Goal: Task Accomplishment & Management: Use online tool/utility

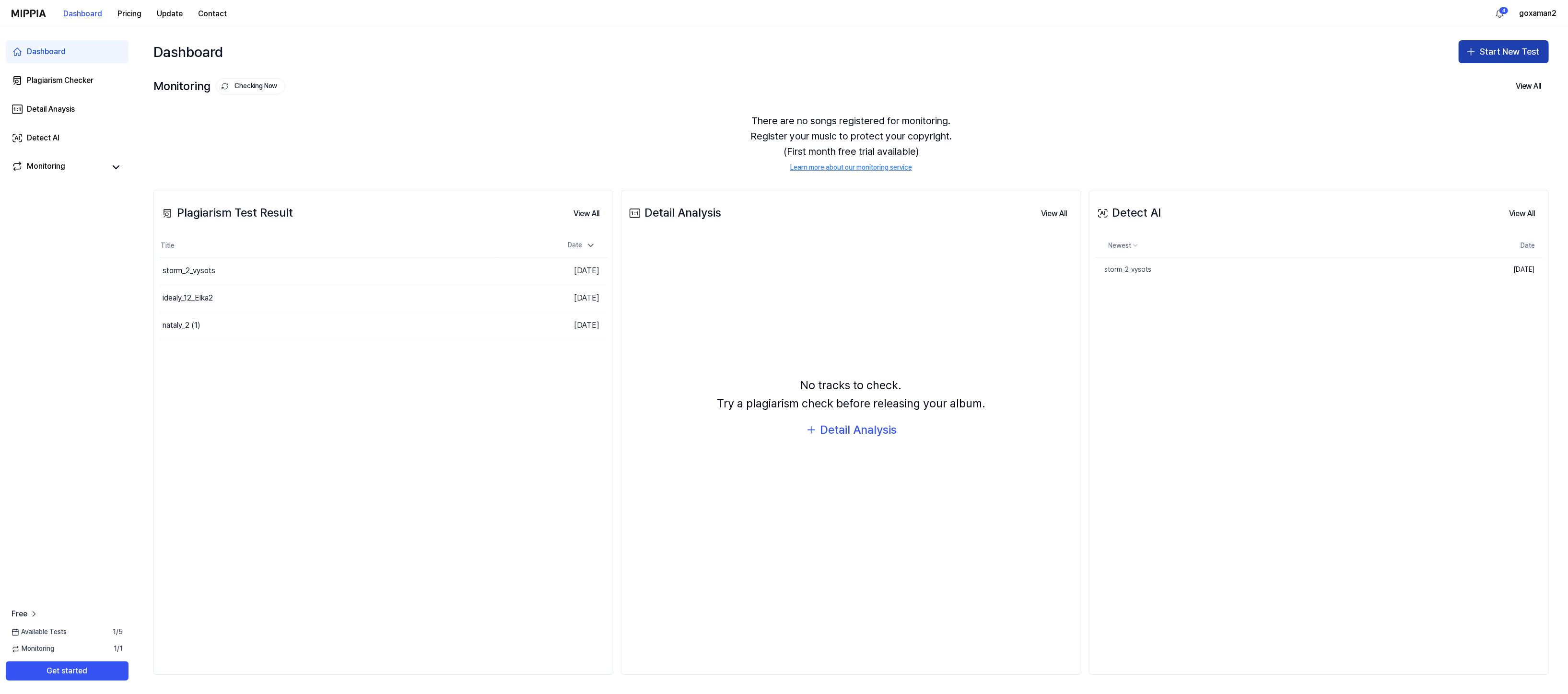
click at [1459, 63] on button "Start New Test" at bounding box center [1504, 52] width 90 height 23
click at [1436, 99] on button "Plagiarism test" at bounding box center [1420, 104] width 106 height 17
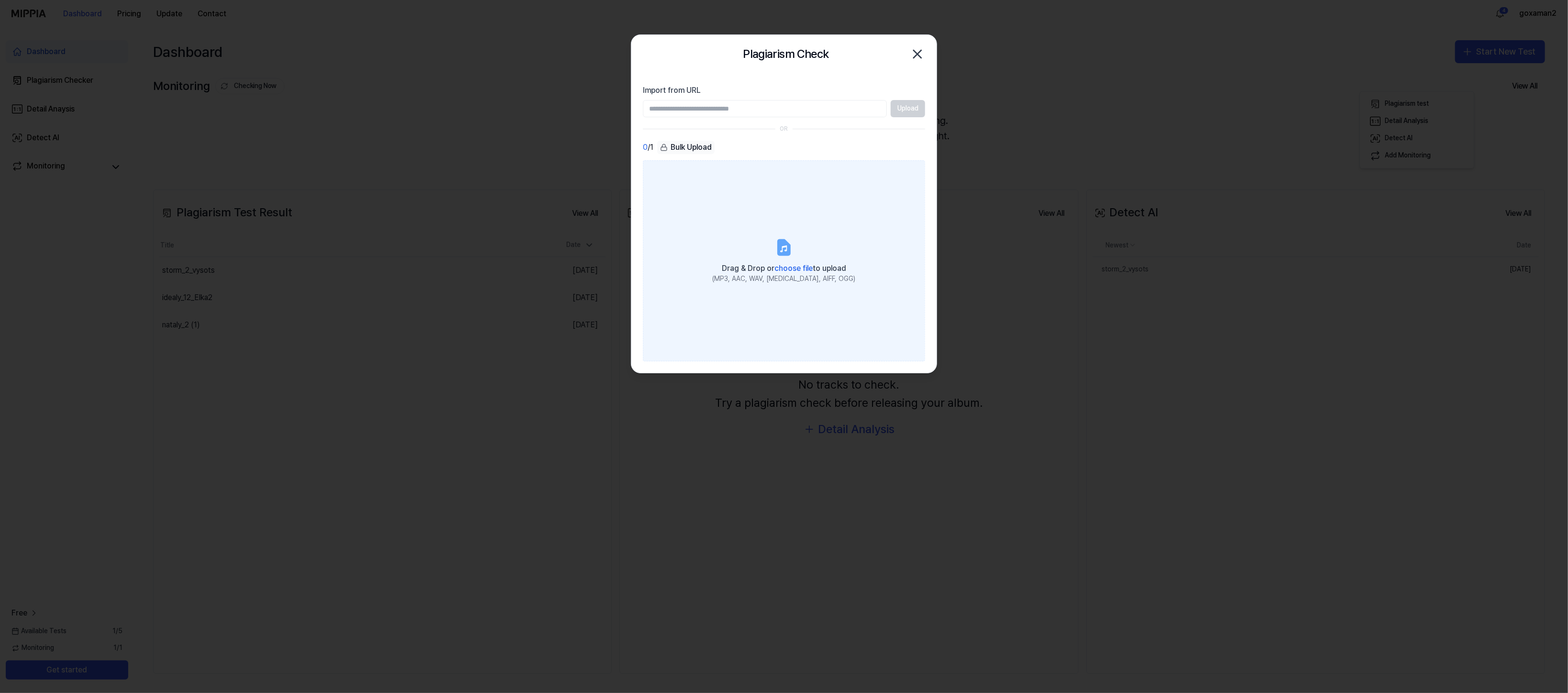
click at [796, 274] on div "Drag & Drop or choose file to upload" at bounding box center [784, 267] width 143 height 13
click at [0, 0] on input "Drag & Drop or choose file to upload (MP3, AAC, WAV, [MEDICAL_DATA], AIFF, OGG)" at bounding box center [0, 0] width 0 height 0
click at [796, 273] on span "choose file" at bounding box center [793, 268] width 38 height 9
click at [0, 0] on input "Drag & Drop or choose file to upload (MP3, AAC, WAV, [MEDICAL_DATA], AIFF, OGG)" at bounding box center [0, 0] width 0 height 0
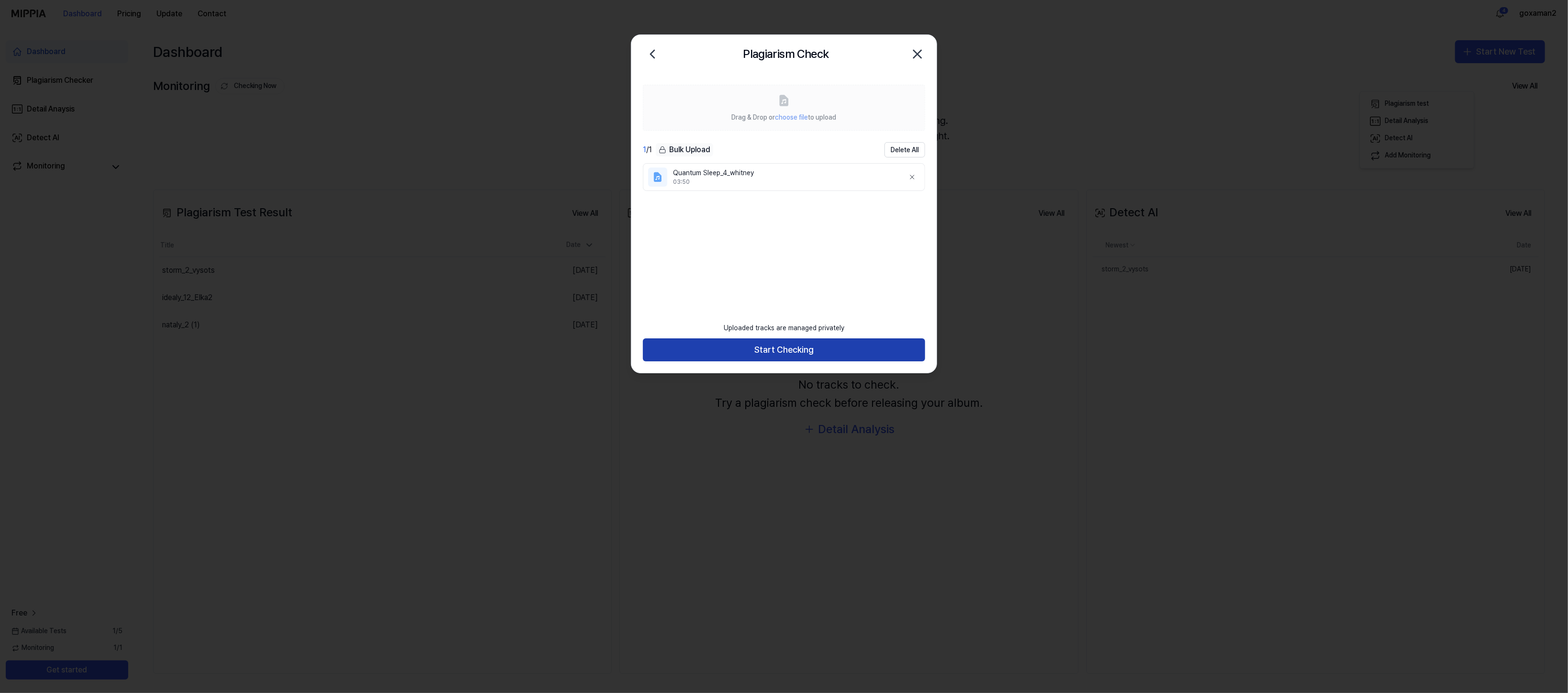
click at [767, 345] on button "Start Checking" at bounding box center [784, 350] width 282 height 23
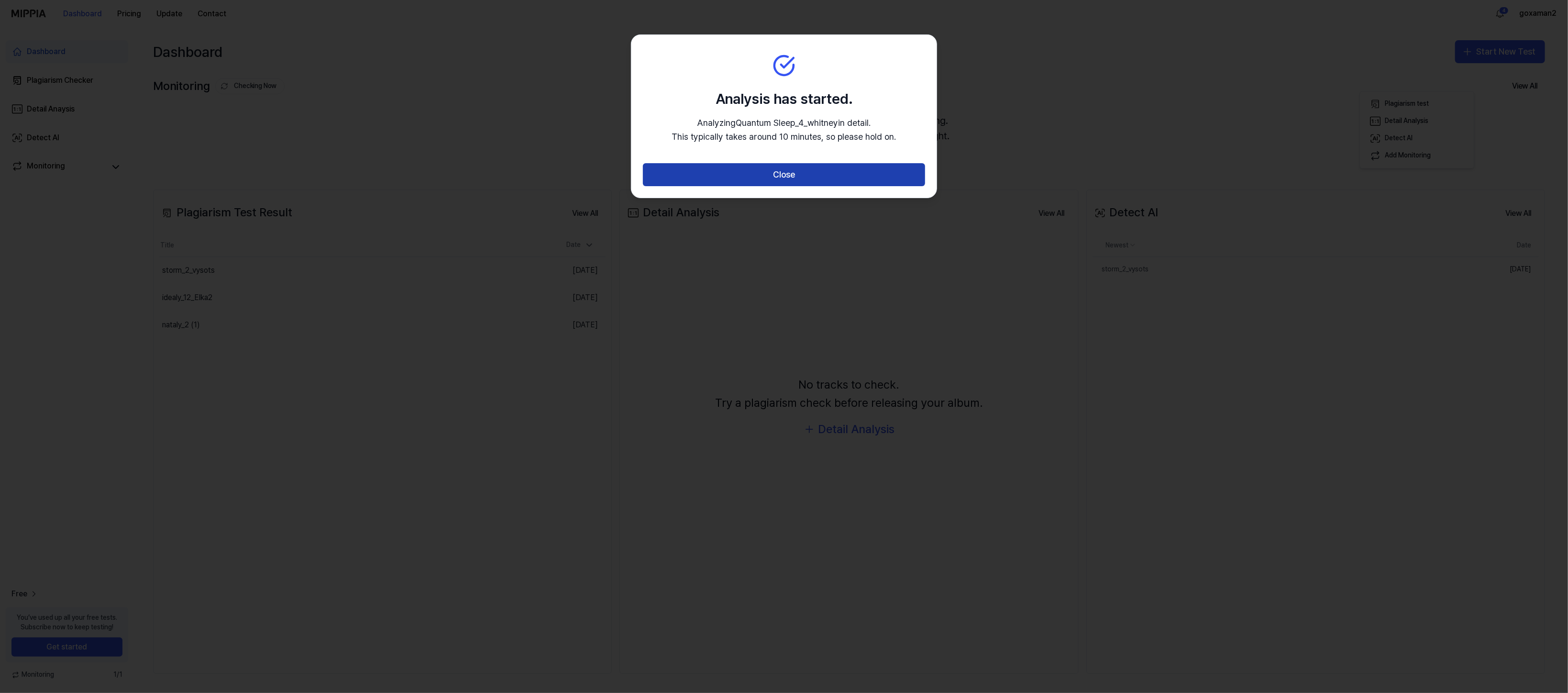
click at [794, 186] on button "Close" at bounding box center [784, 175] width 282 height 23
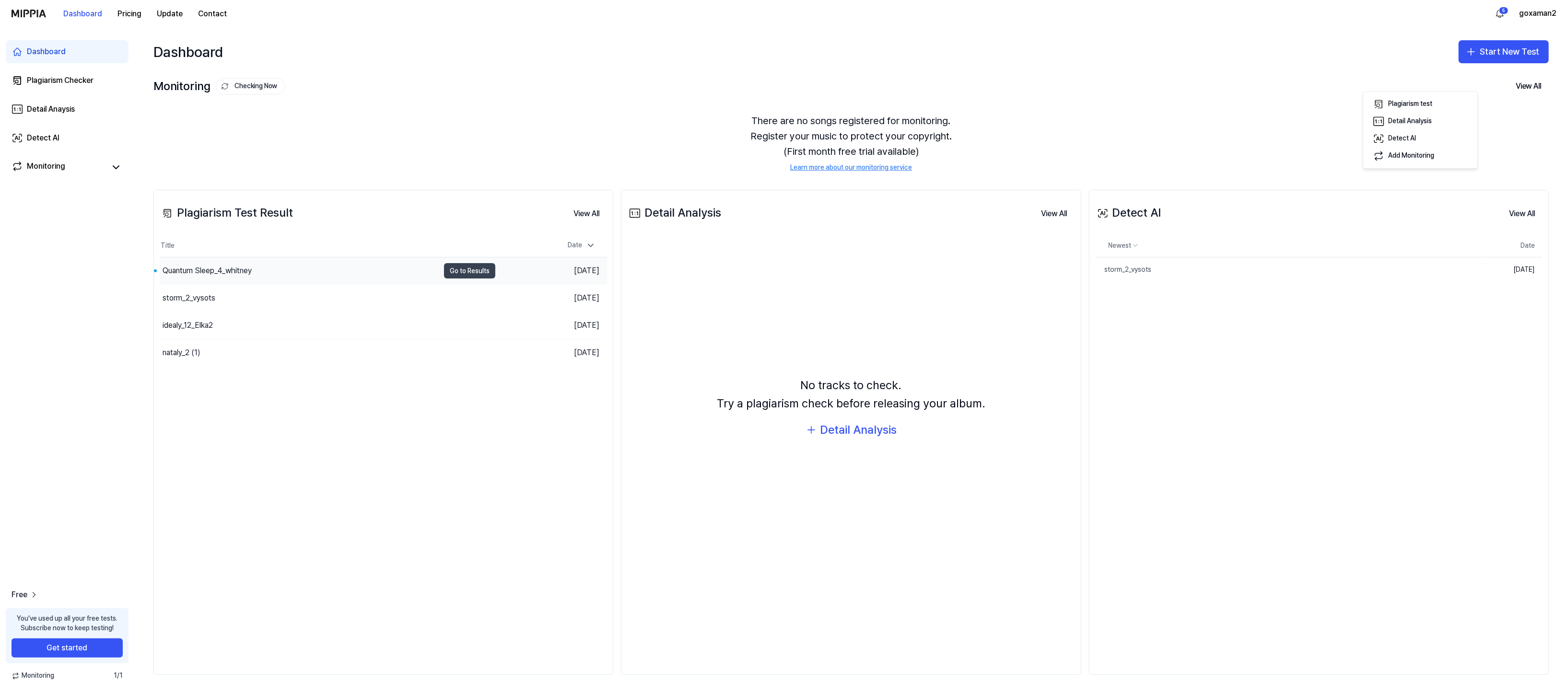
click at [489, 279] on button "Go to Results" at bounding box center [470, 270] width 51 height 15
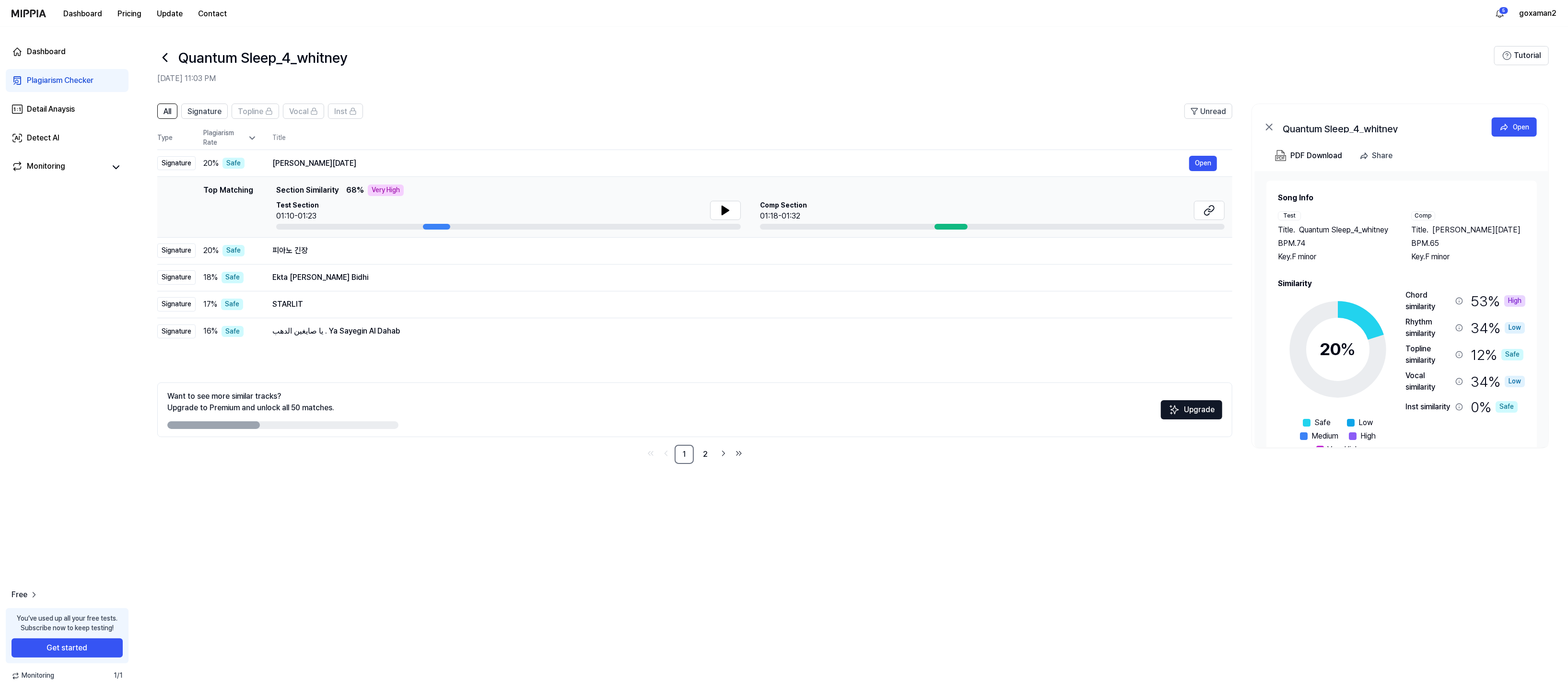
click at [1419, 133] on div "Quantum Sleep_4_whitney" at bounding box center [1378, 127] width 192 height 12
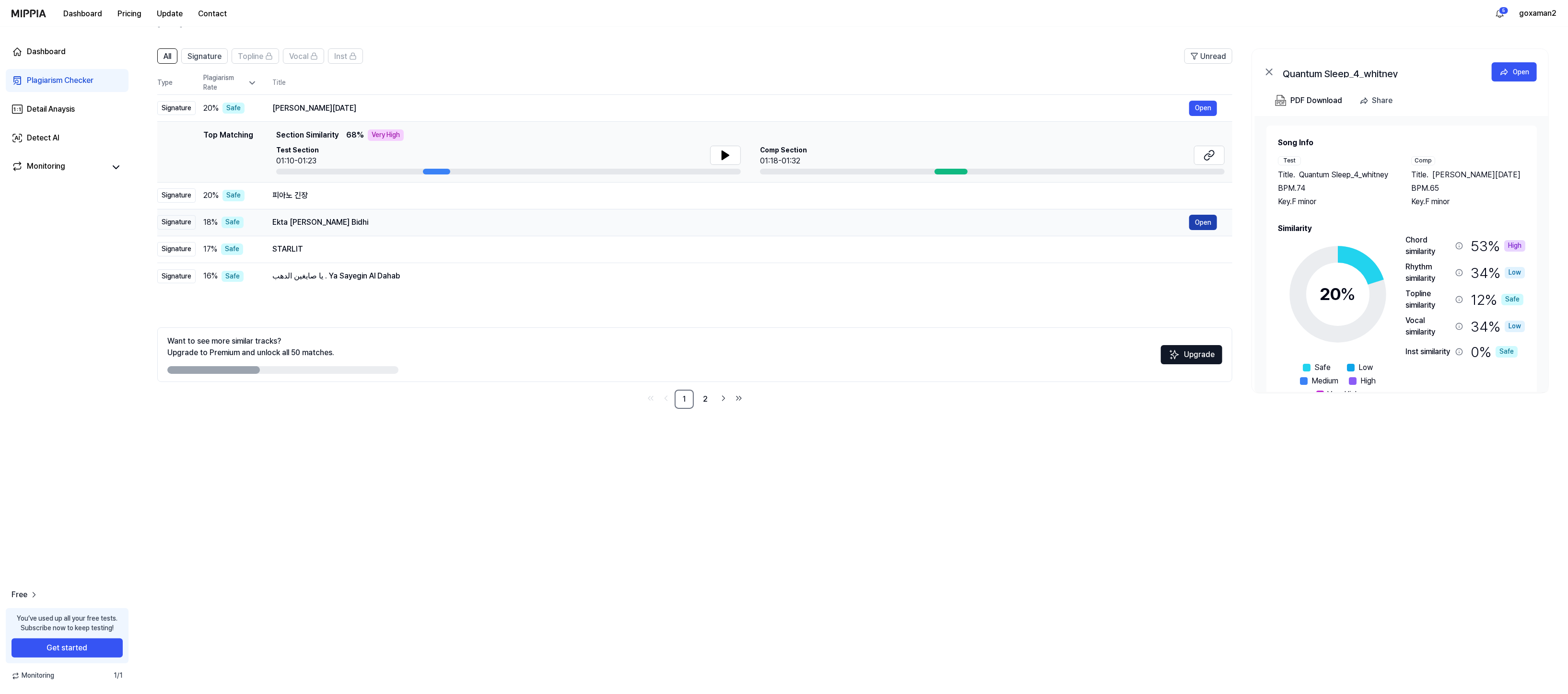
click at [1189, 230] on button "Open" at bounding box center [1203, 222] width 28 height 15
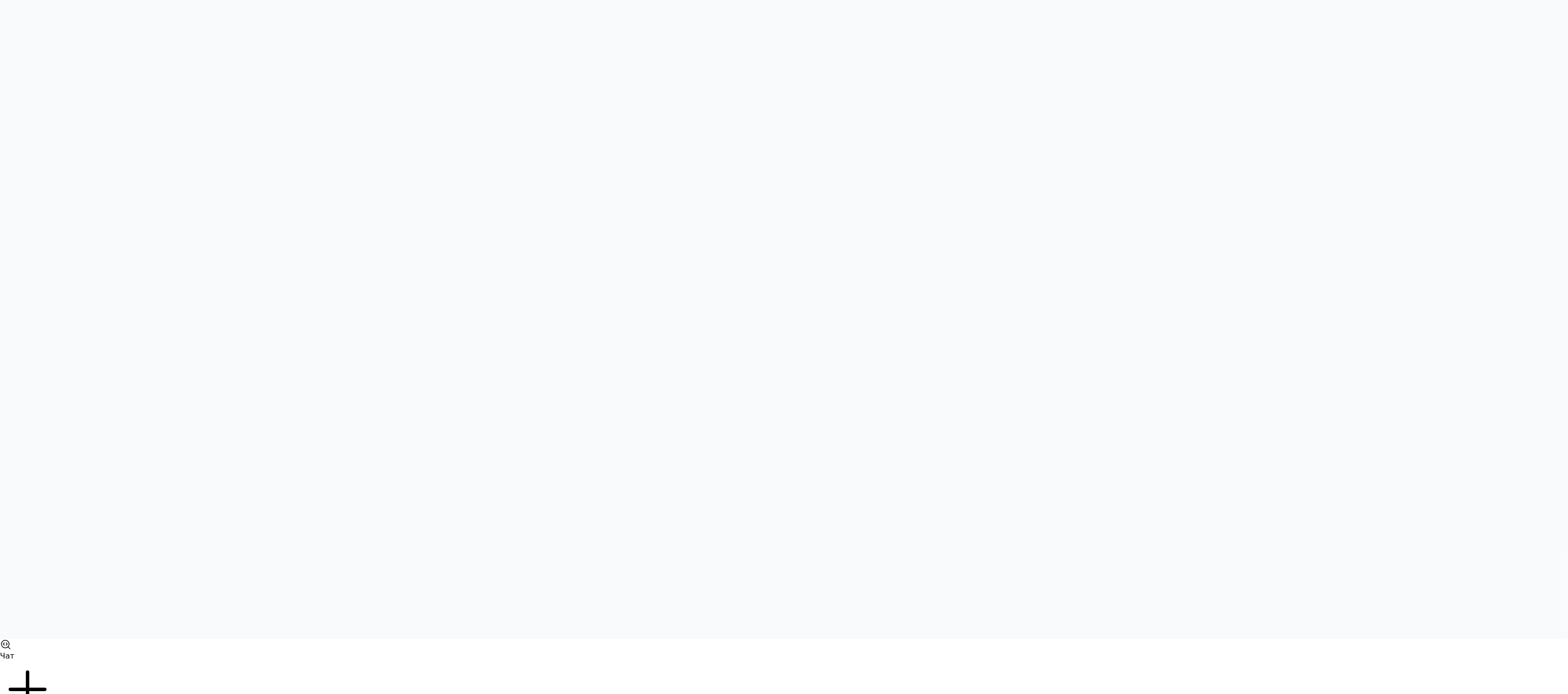
scroll to position [0, 0]
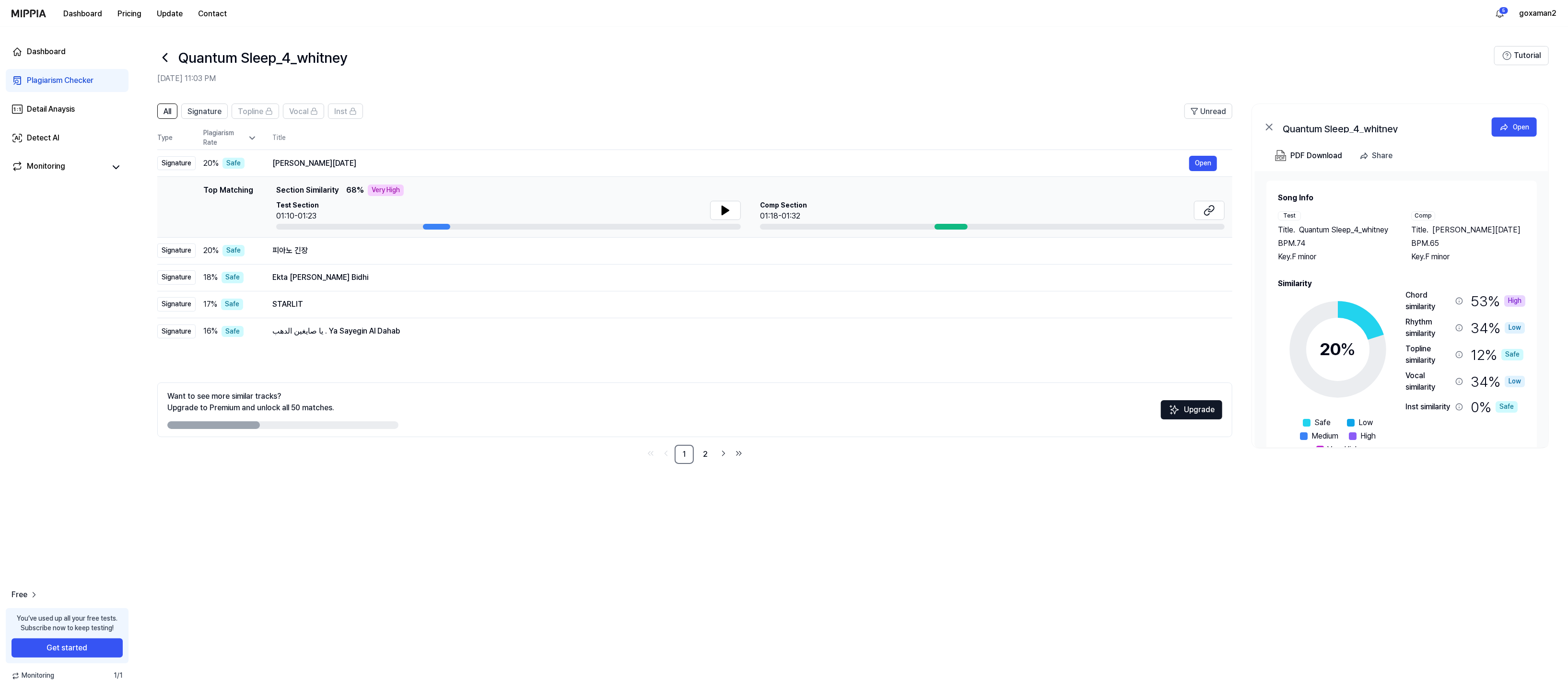
scroll to position [55, 0]
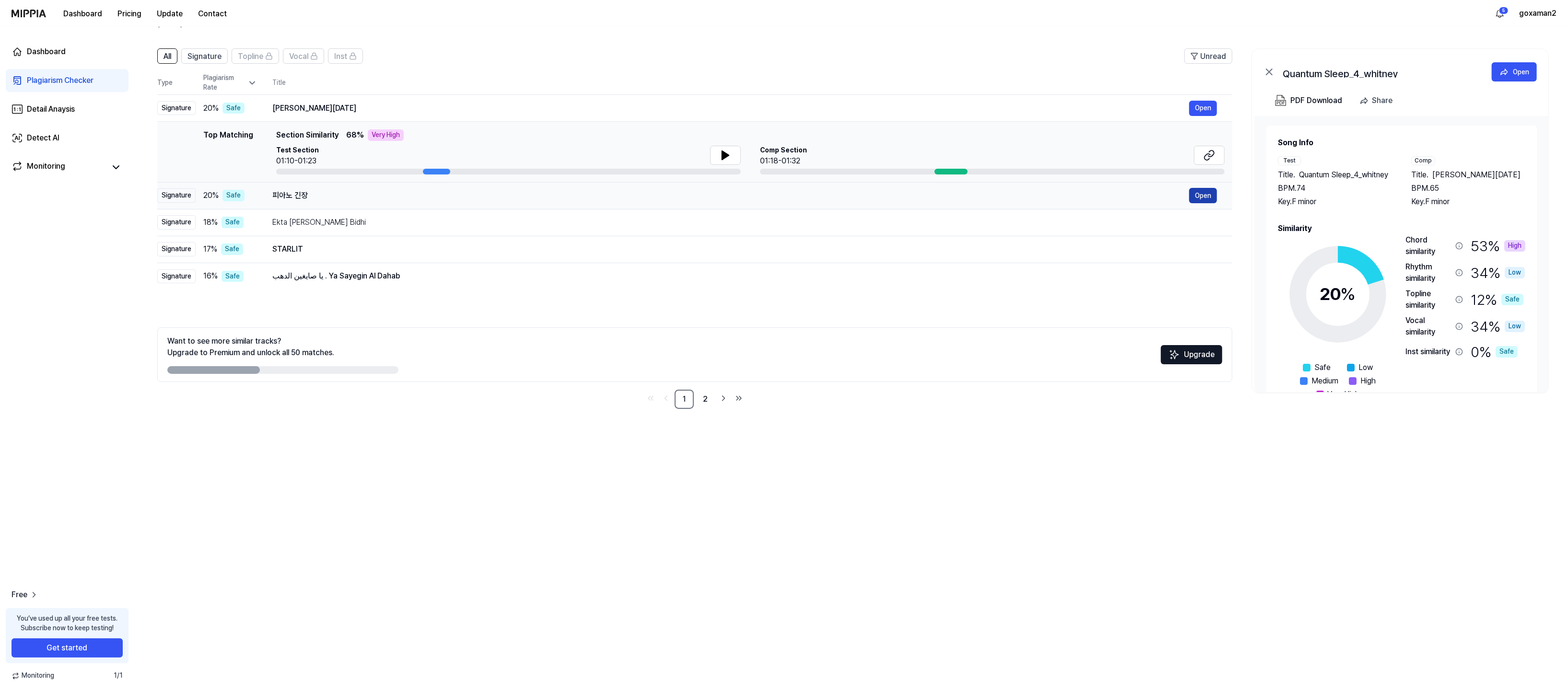
click at [1189, 203] on button "Open" at bounding box center [1203, 195] width 28 height 15
click at [1189, 116] on button "Open" at bounding box center [1203, 108] width 28 height 15
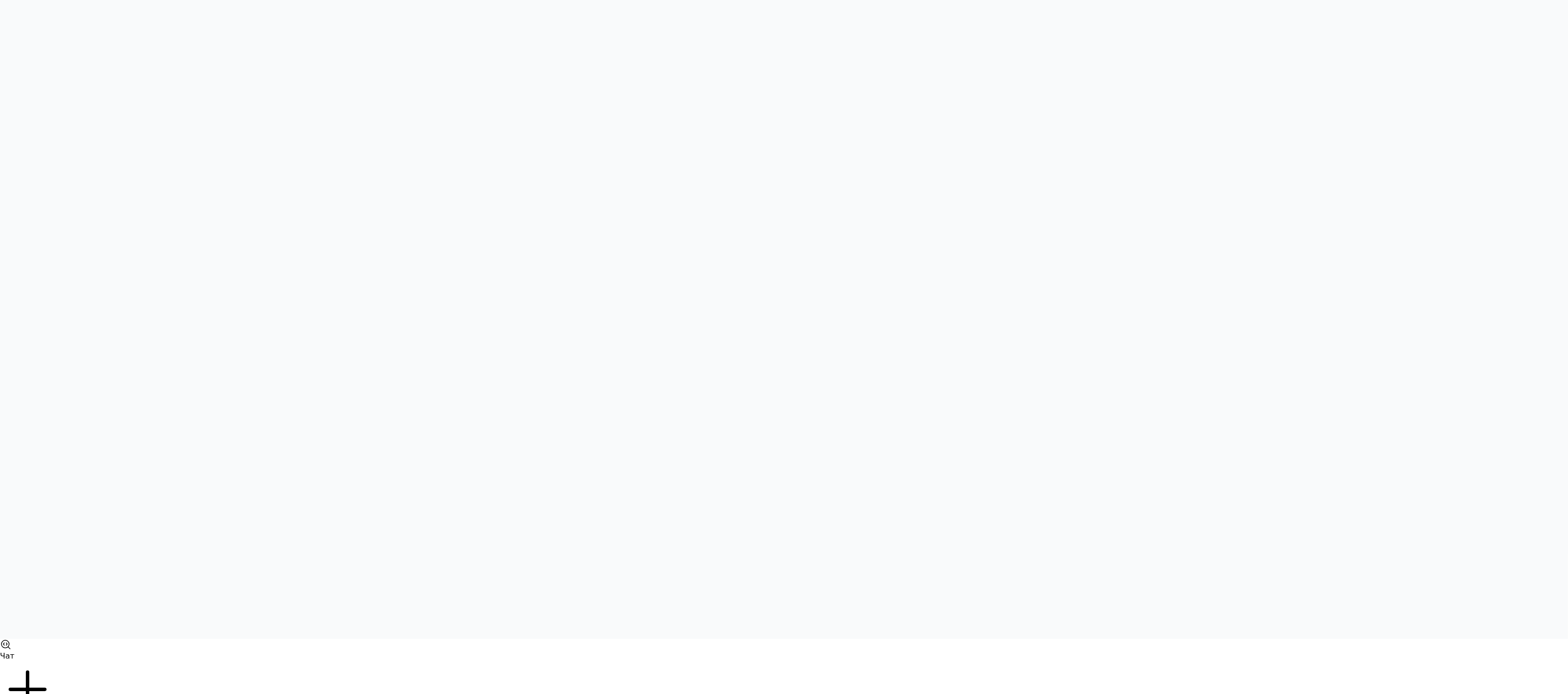
scroll to position [0, 0]
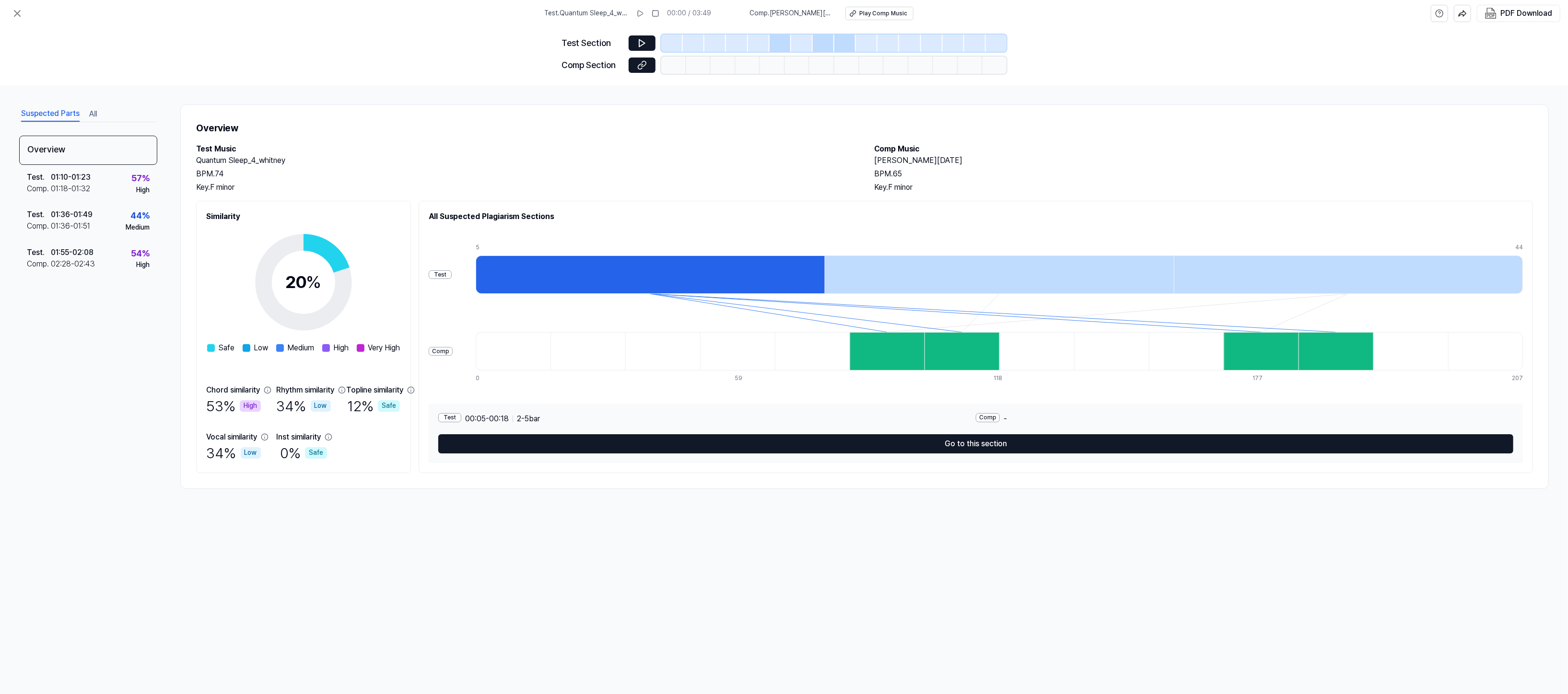
click at [1110, 174] on div "Overview Test Music Quantum Sleep_4_whitney BPM. 74 Key. F minor Comp Music Rau…" at bounding box center [864, 296] width 1368 height 384
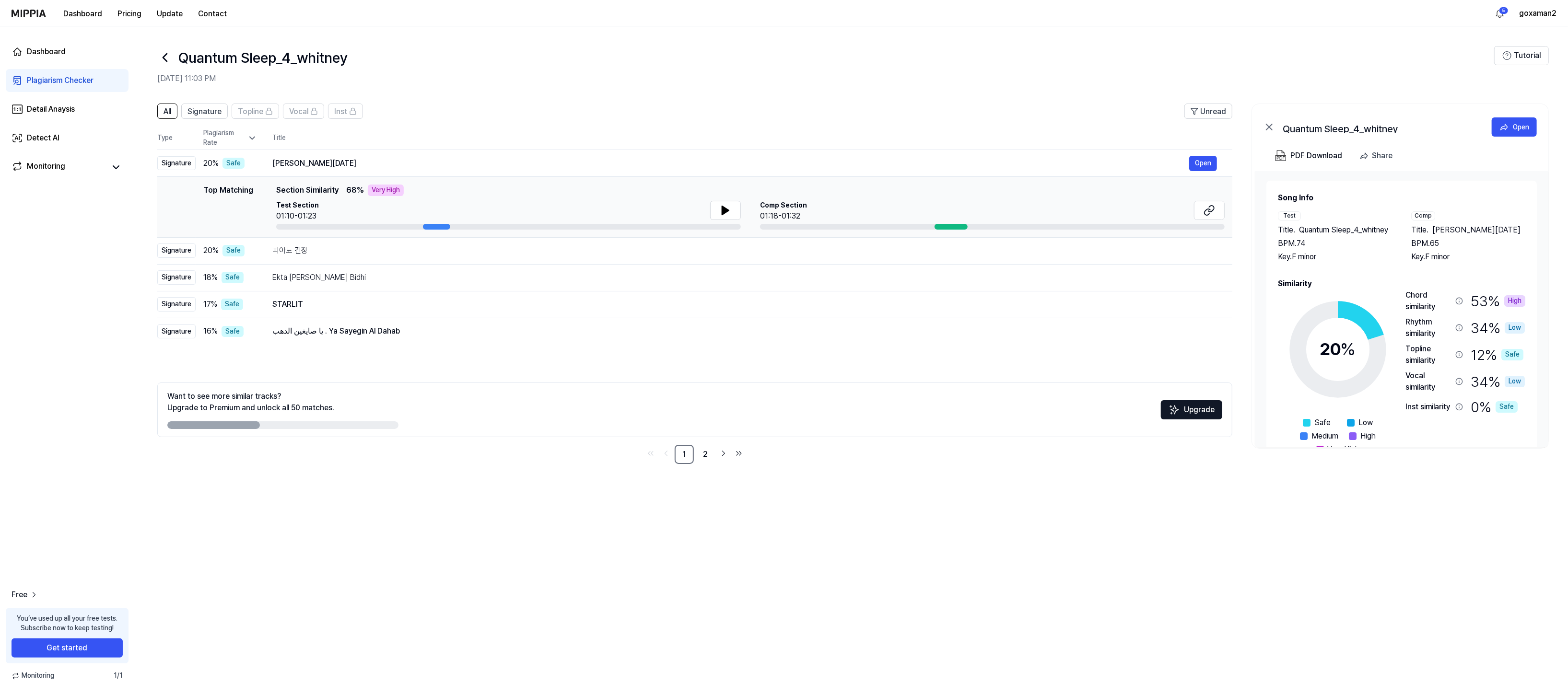
scroll to position [55, 0]
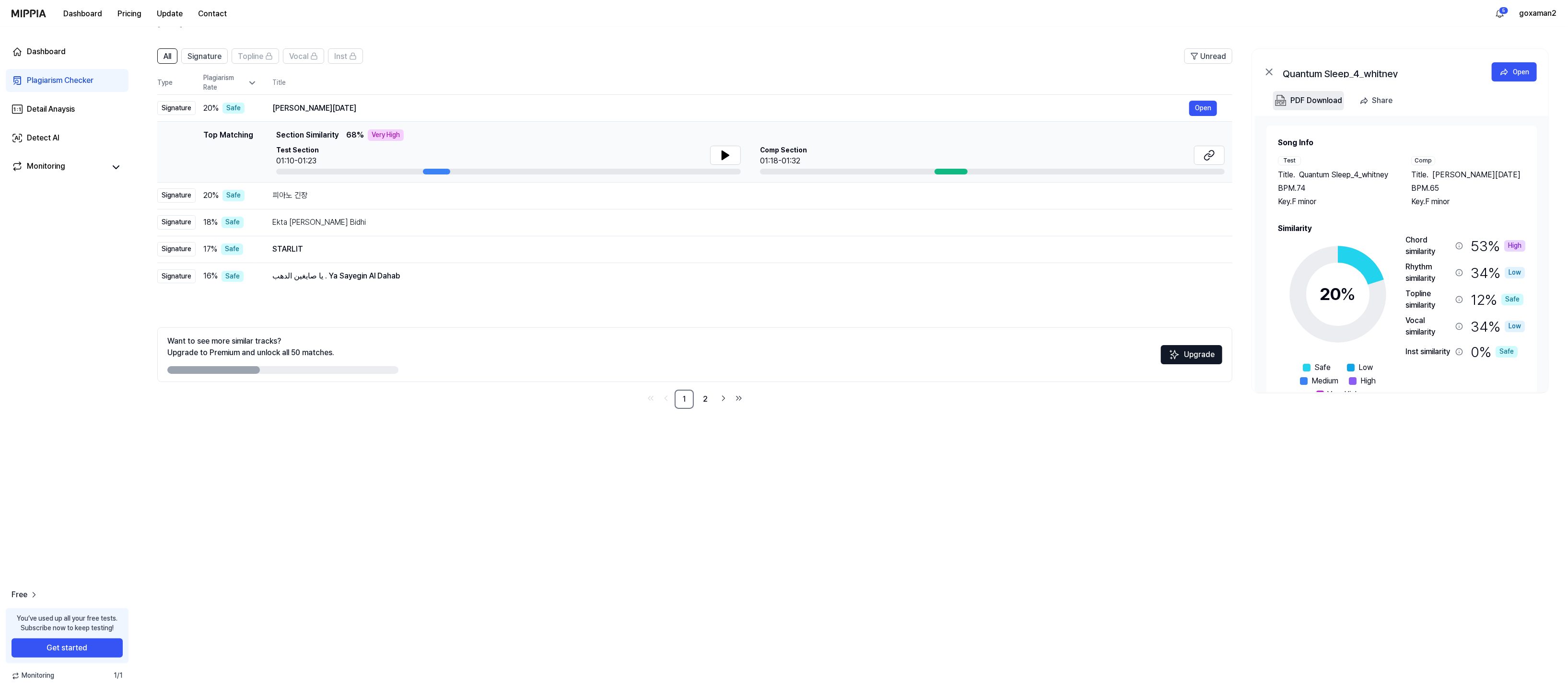
click at [1290, 107] on div "PDF Download" at bounding box center [1316, 101] width 52 height 12
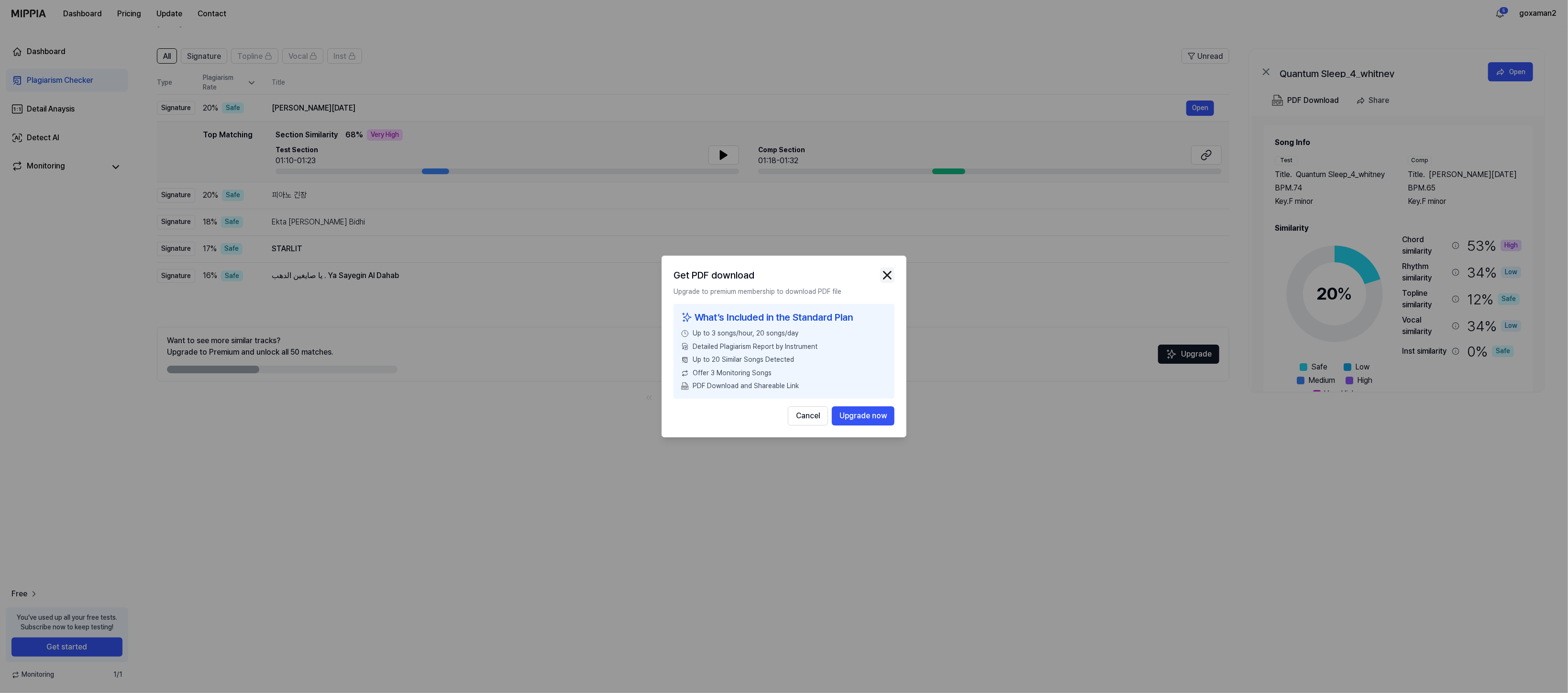
click at [895, 268] on img "button" at bounding box center [887, 275] width 15 height 15
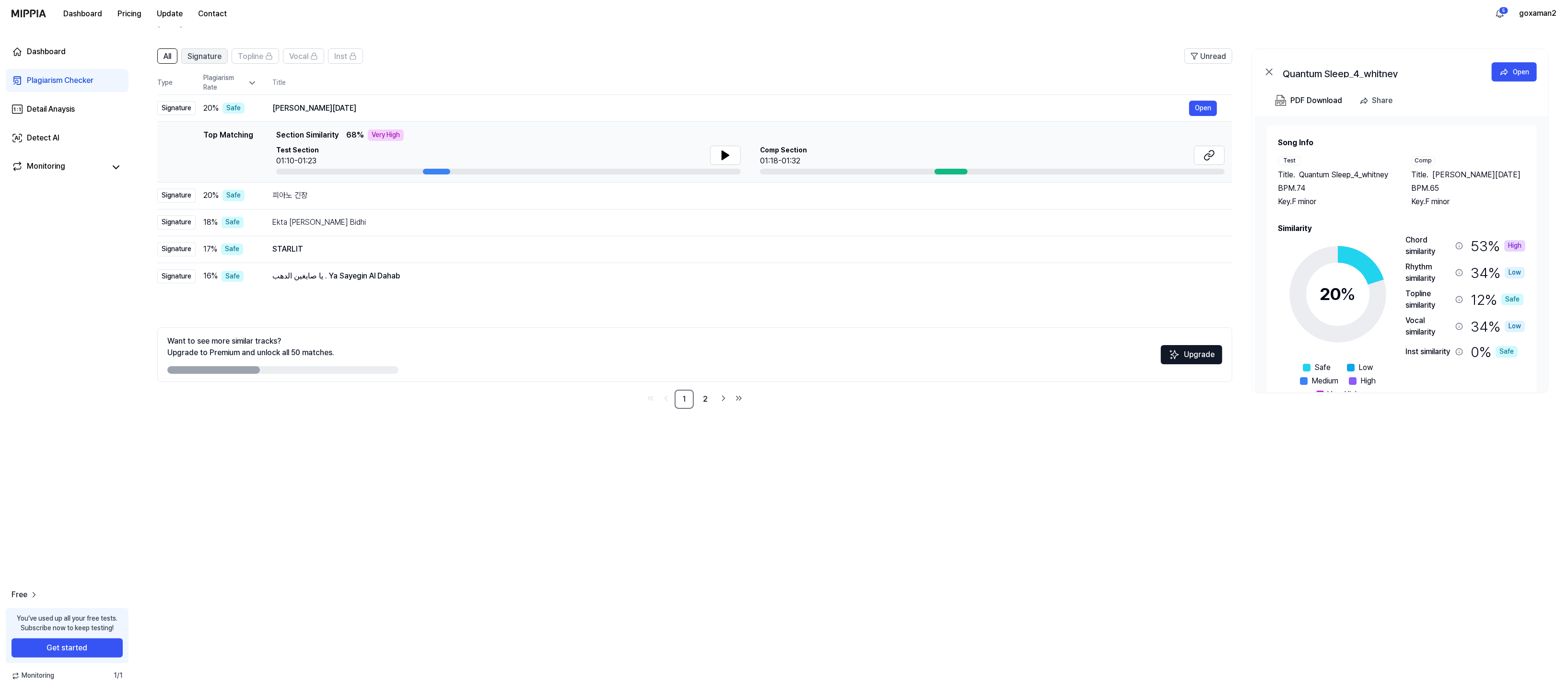
click at [221, 62] on span "Signature" at bounding box center [204, 56] width 34 height 12
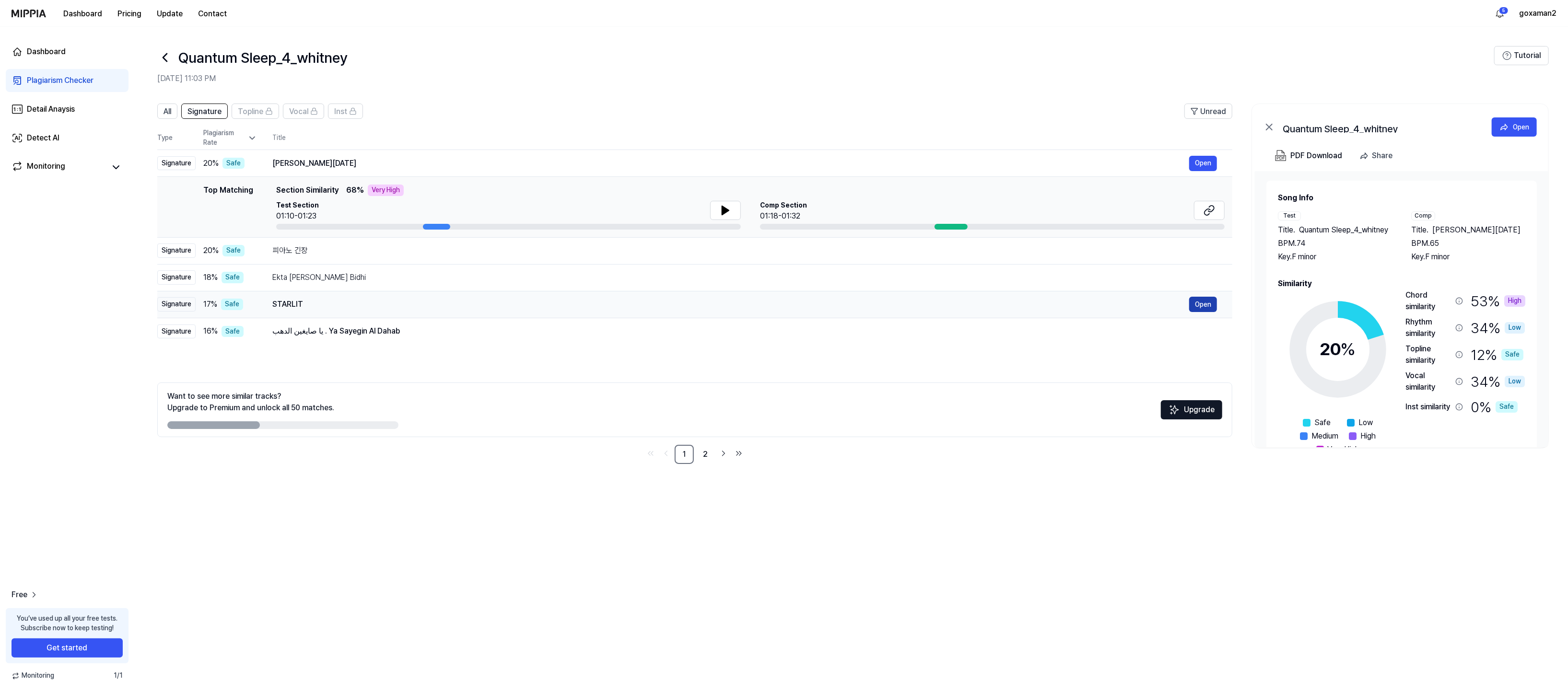
click at [1189, 312] on button "Open" at bounding box center [1203, 304] width 28 height 15
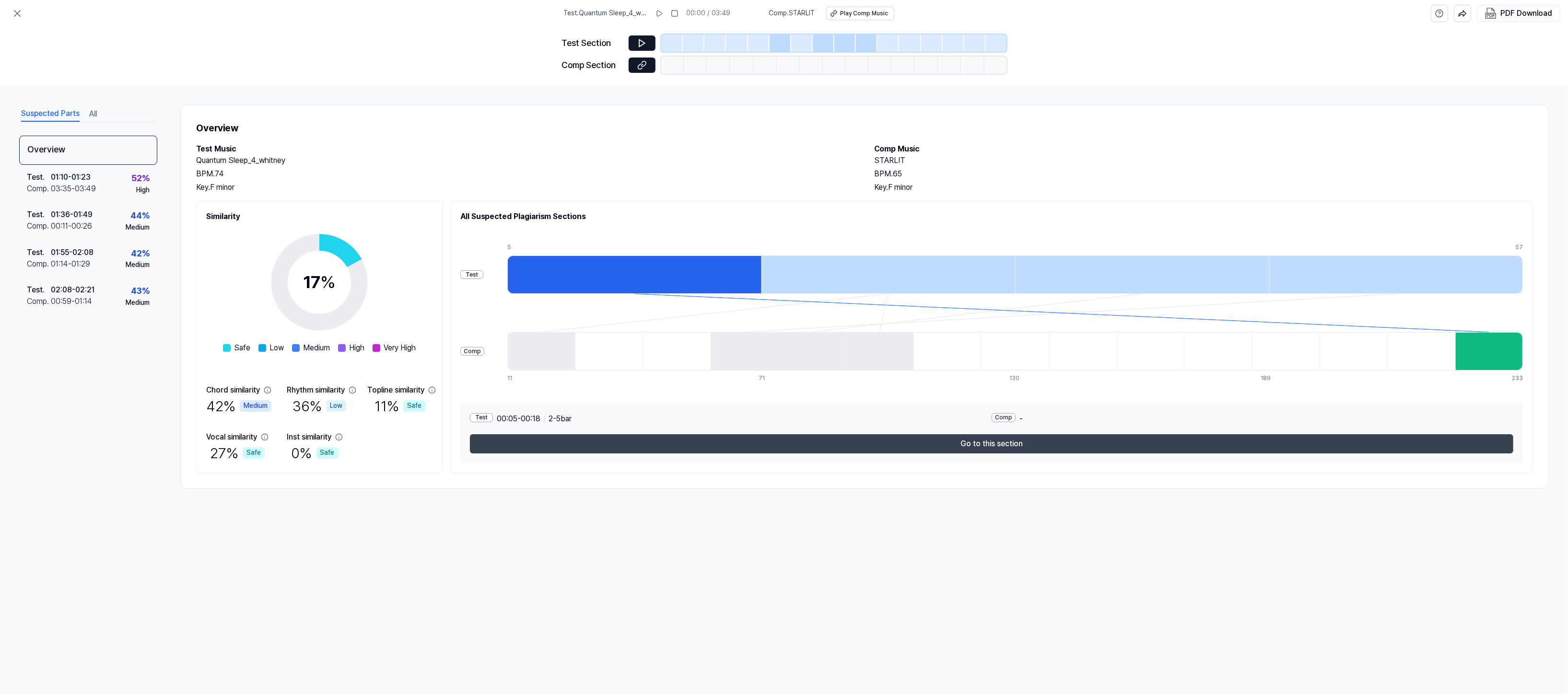
click at [1016, 453] on button "Go to this section" at bounding box center [991, 443] width 1043 height 19
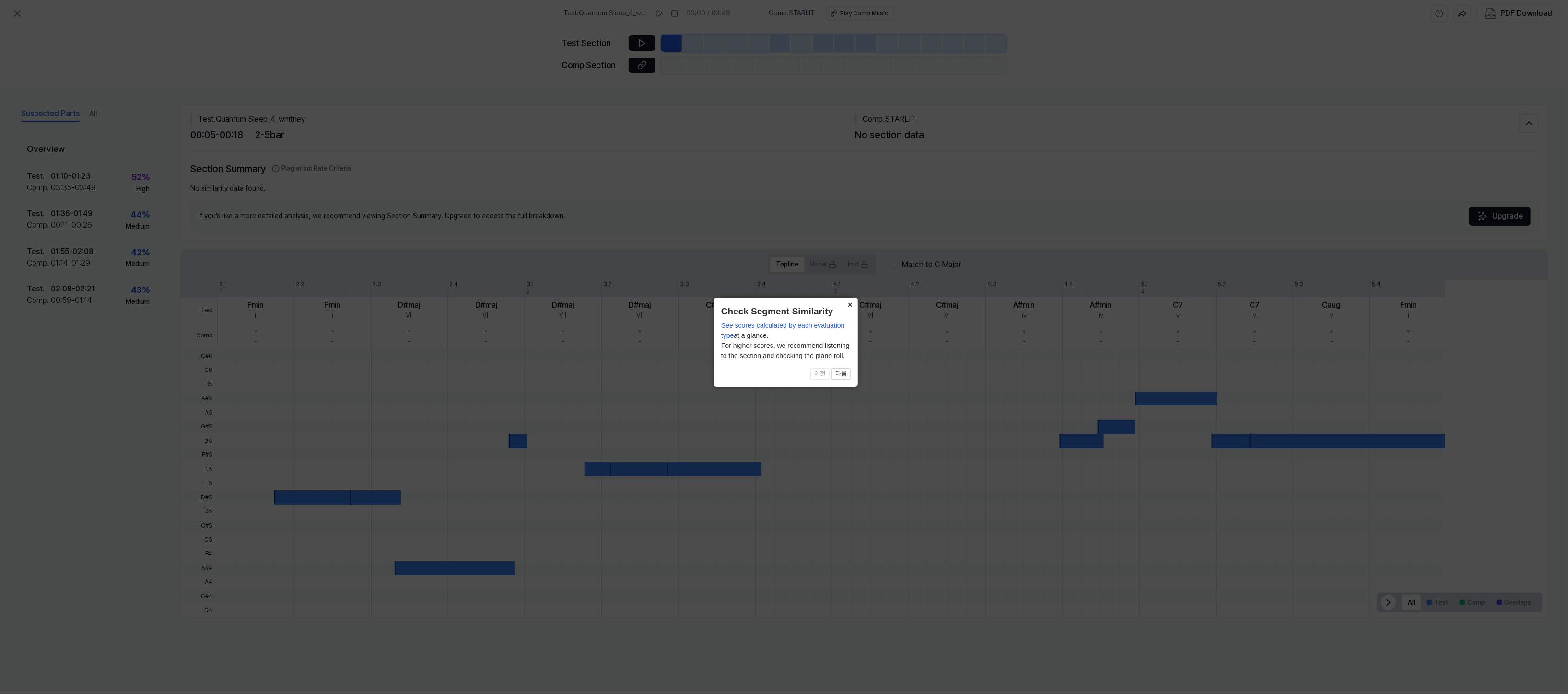
click at [855, 302] on button "×" at bounding box center [850, 304] width 15 height 13
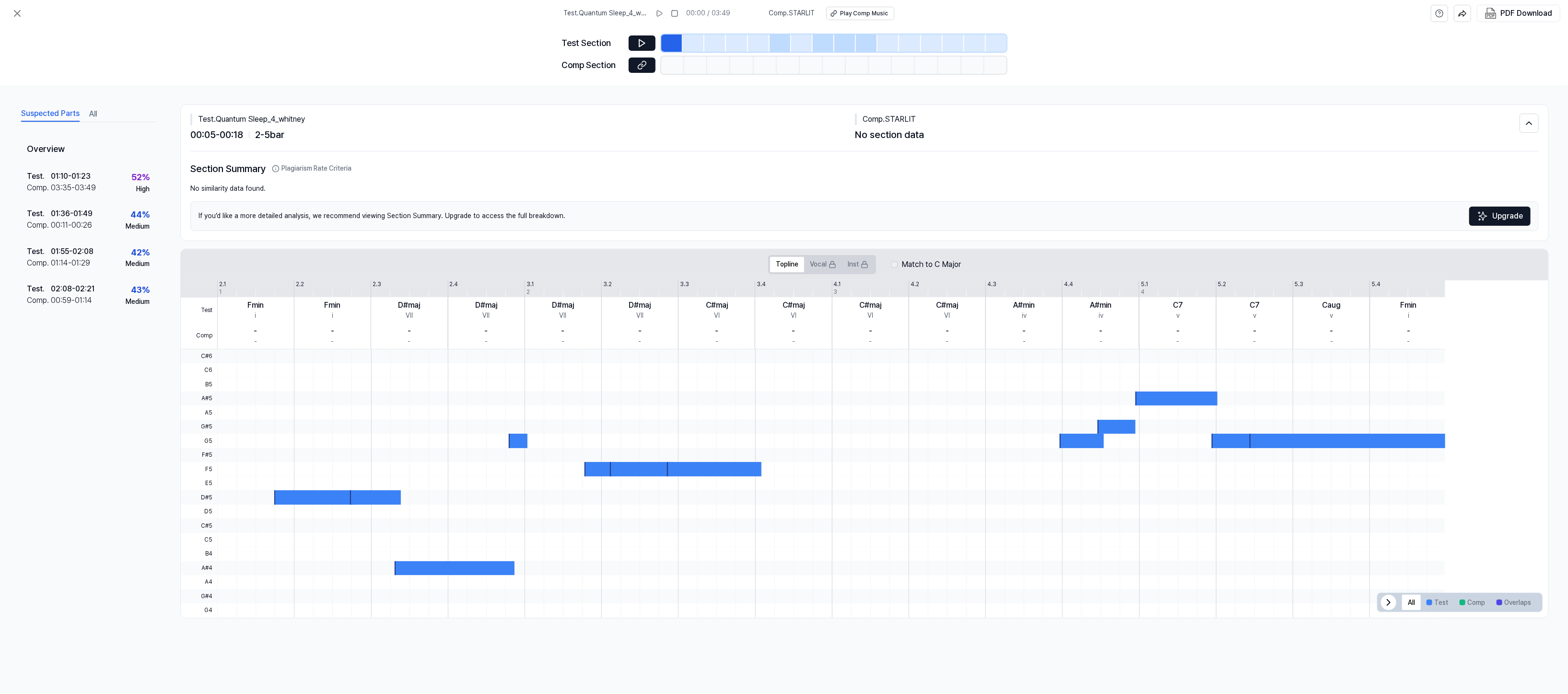
scroll to position [251, 0]
click at [24, 12] on button at bounding box center [17, 13] width 19 height 19
